Goal: Find specific page/section: Find specific page/section

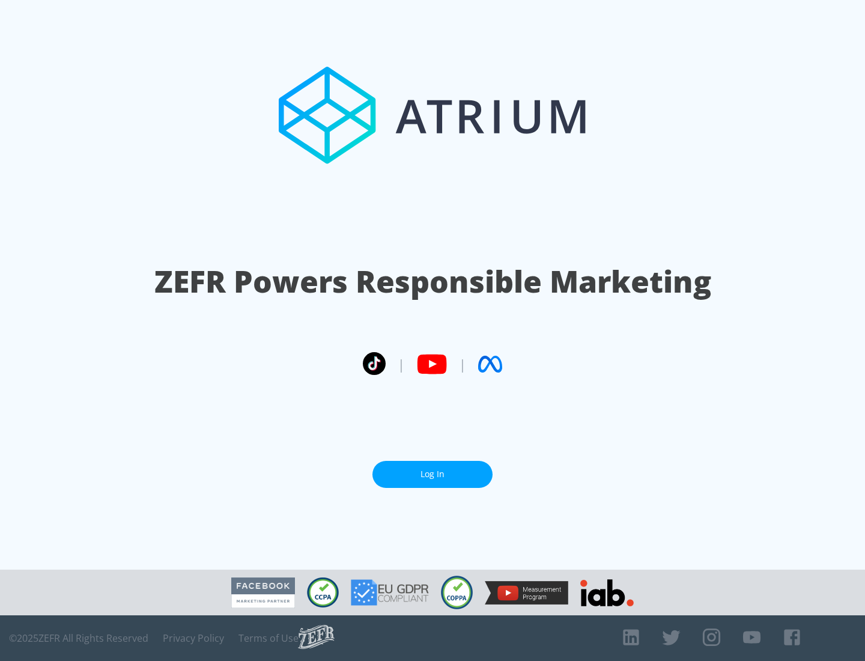
click at [432, 474] on link "Log In" at bounding box center [432, 474] width 120 height 27
